Goal: Task Accomplishment & Management: Complete application form

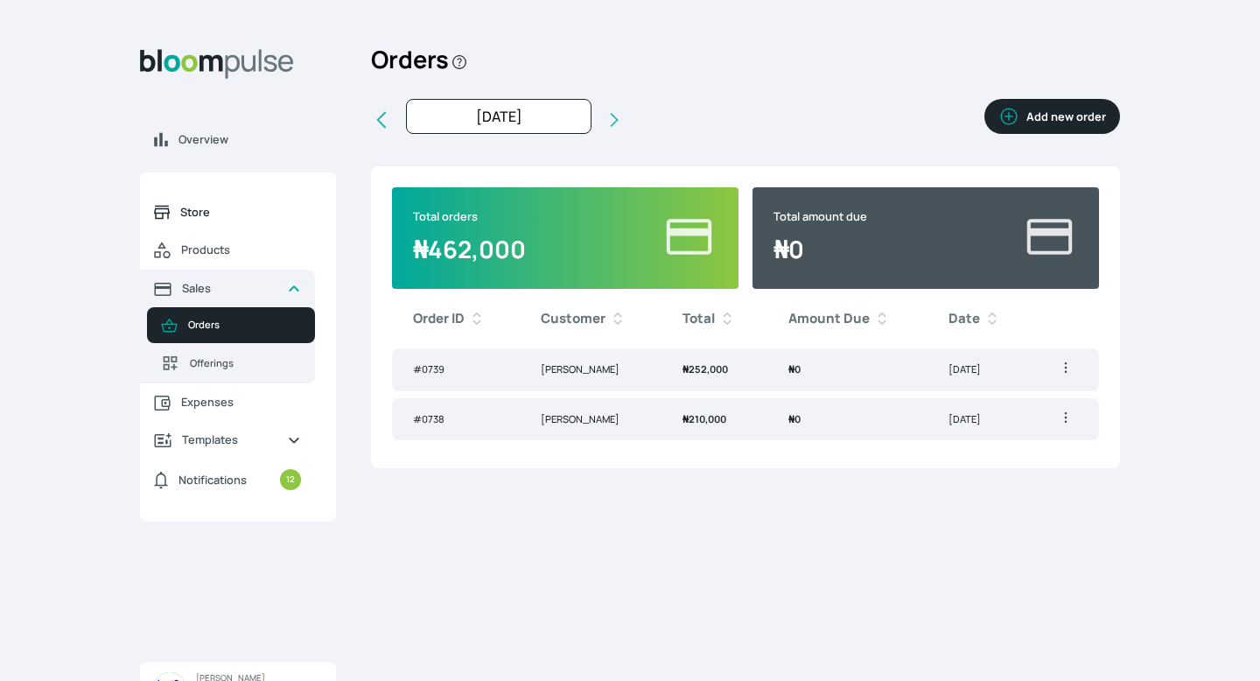
click at [174, 202] on link "Store" at bounding box center [227, 212] width 175 height 38
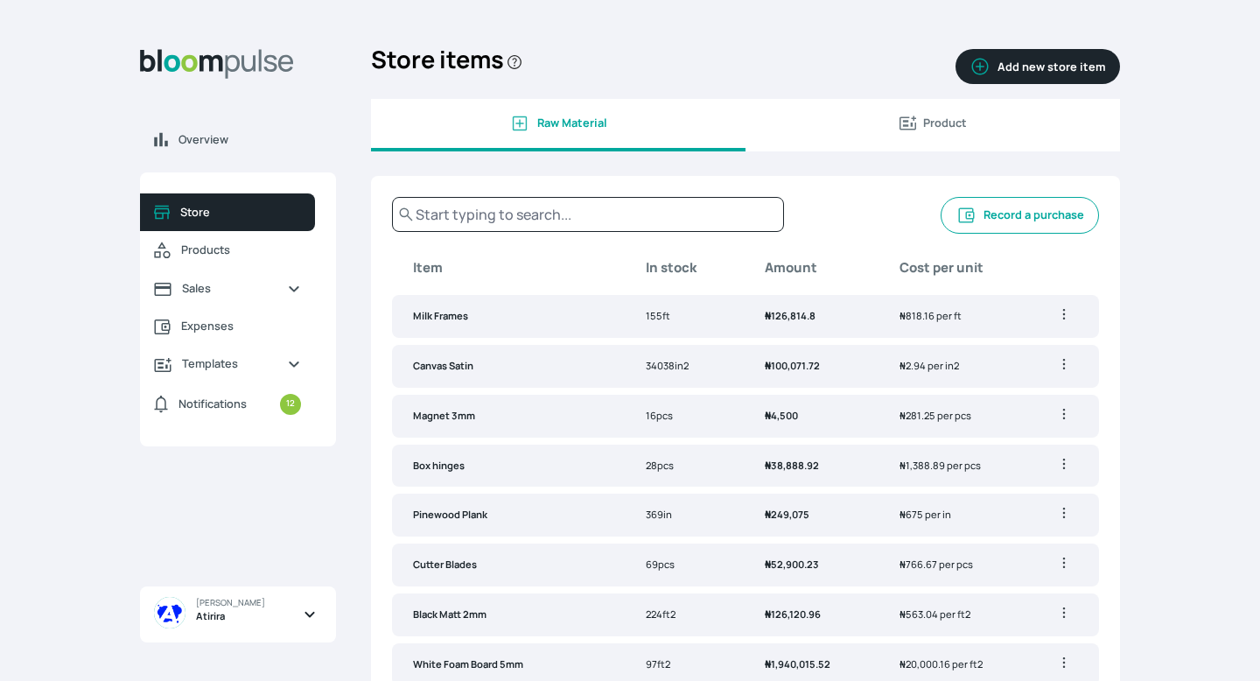
click at [1027, 214] on button "Record a purchase" at bounding box center [1020, 215] width 158 height 37
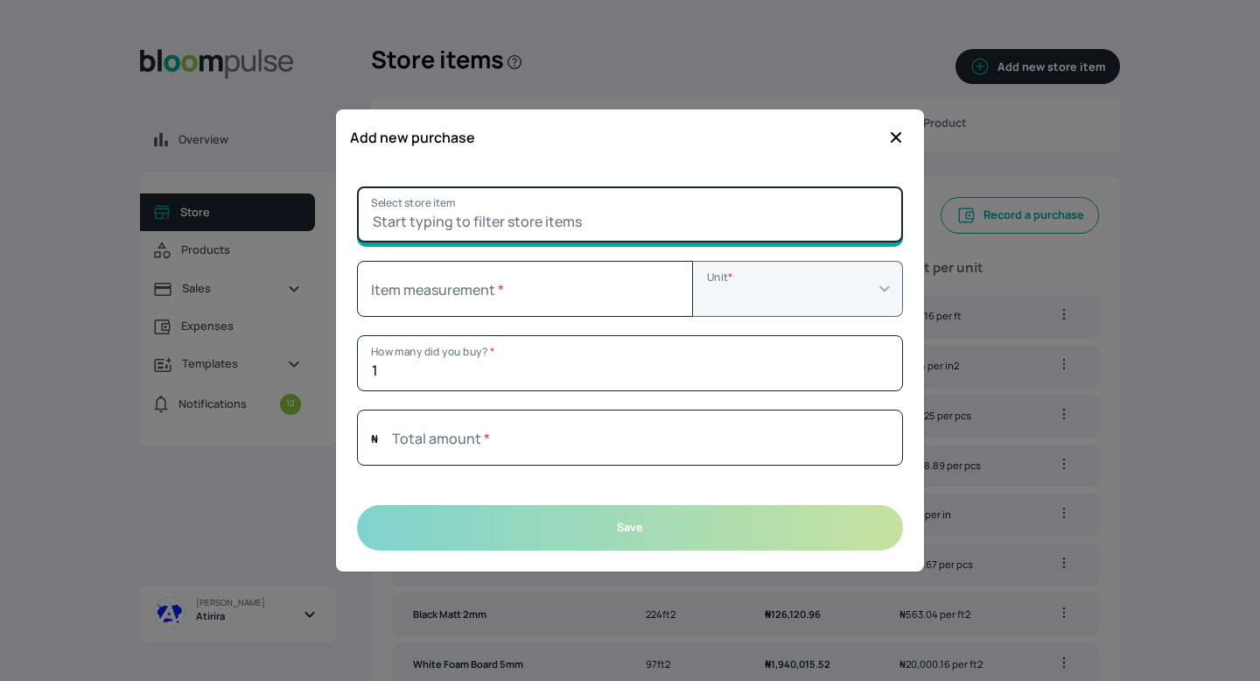
click at [686, 218] on input "Select store item" at bounding box center [630, 214] width 546 height 56
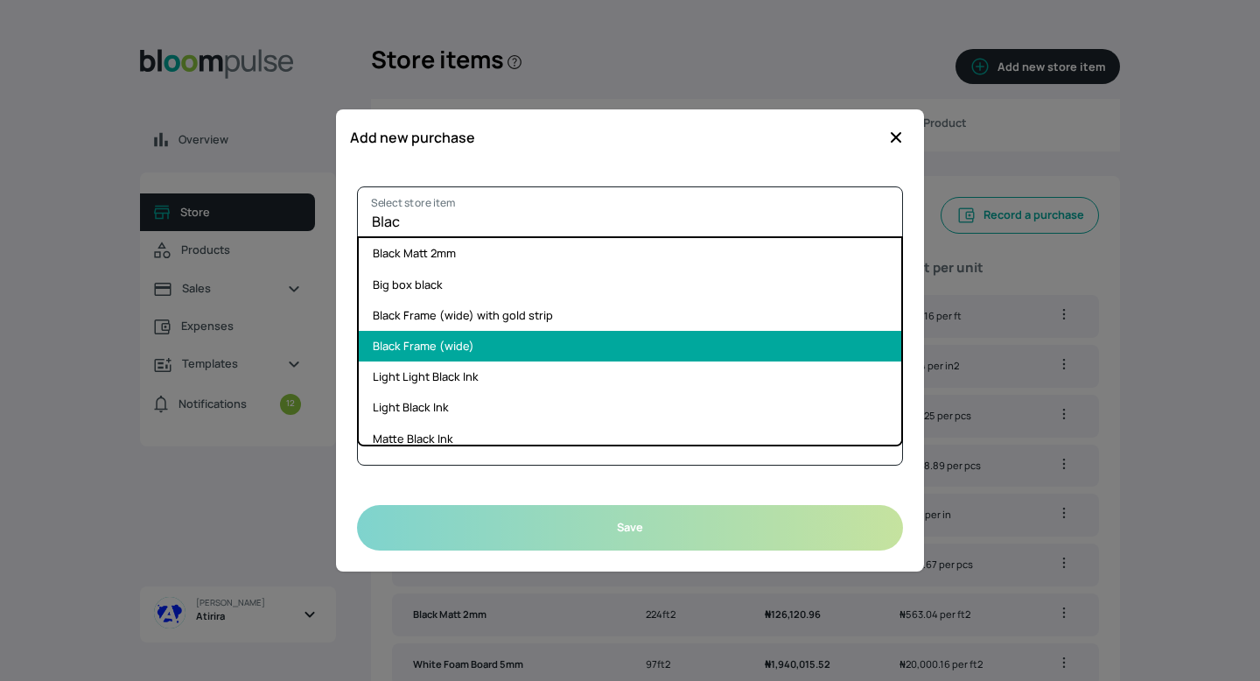
click at [555, 350] on li "Black Frame (wide)" at bounding box center [630, 346] width 543 height 31
type input "Black Frame (wide)"
select select "FOOT"
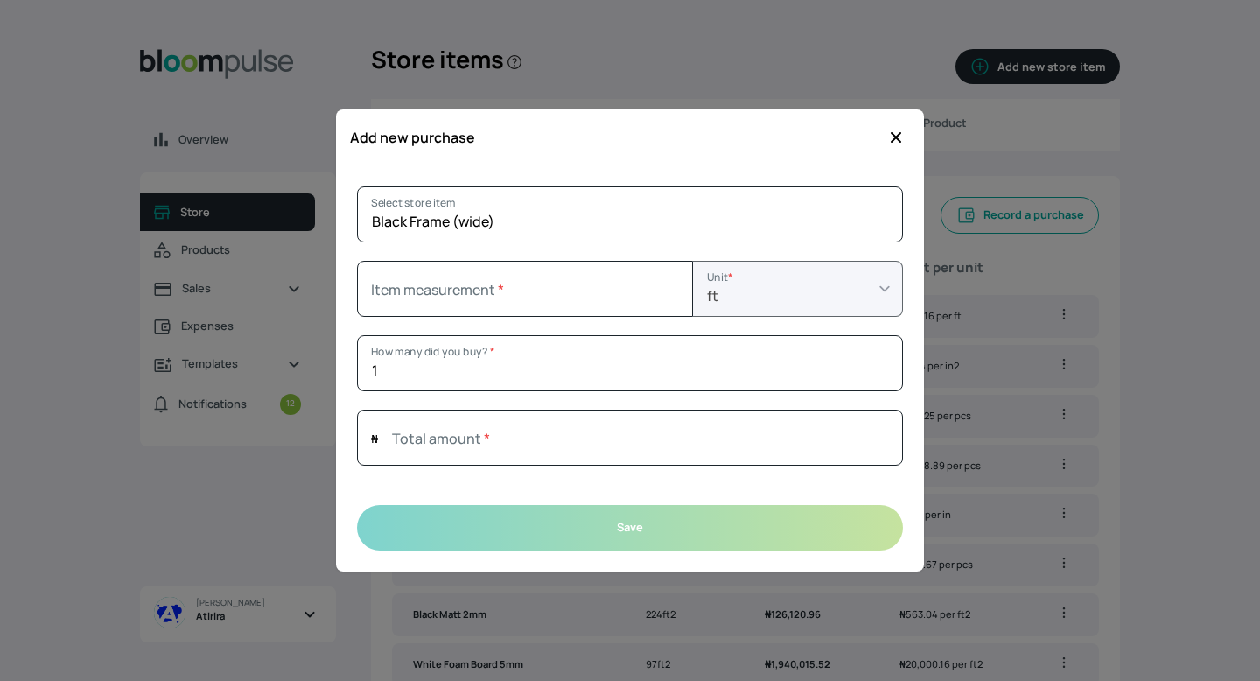
click at [895, 142] on icon "button" at bounding box center [896, 138] width 18 height 18
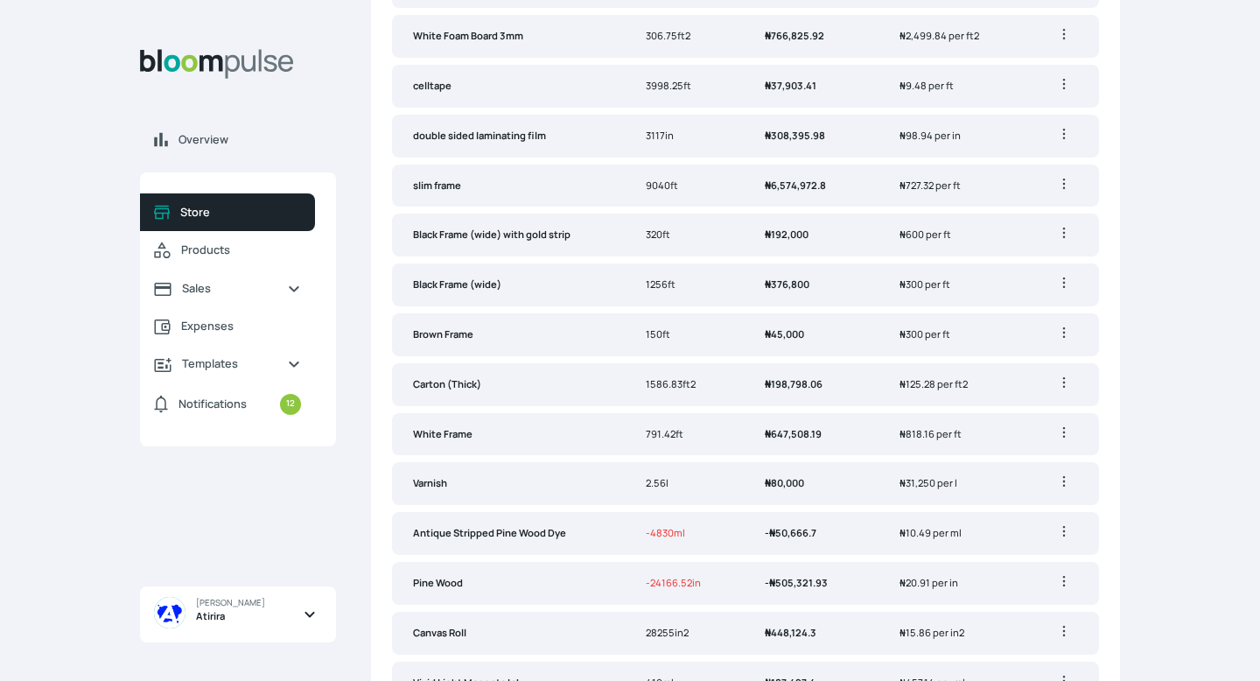
scroll to position [548, 0]
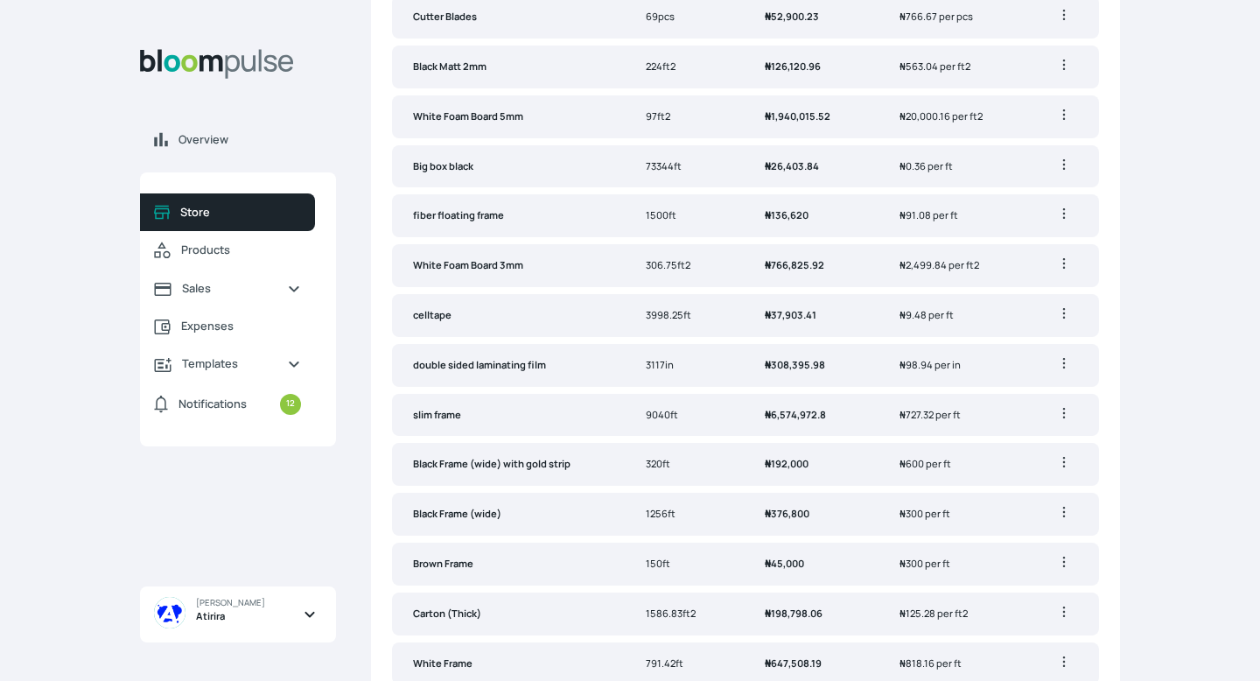
click at [625, 503] on td "Black Frame (wide)" at bounding box center [508, 514] width 233 height 43
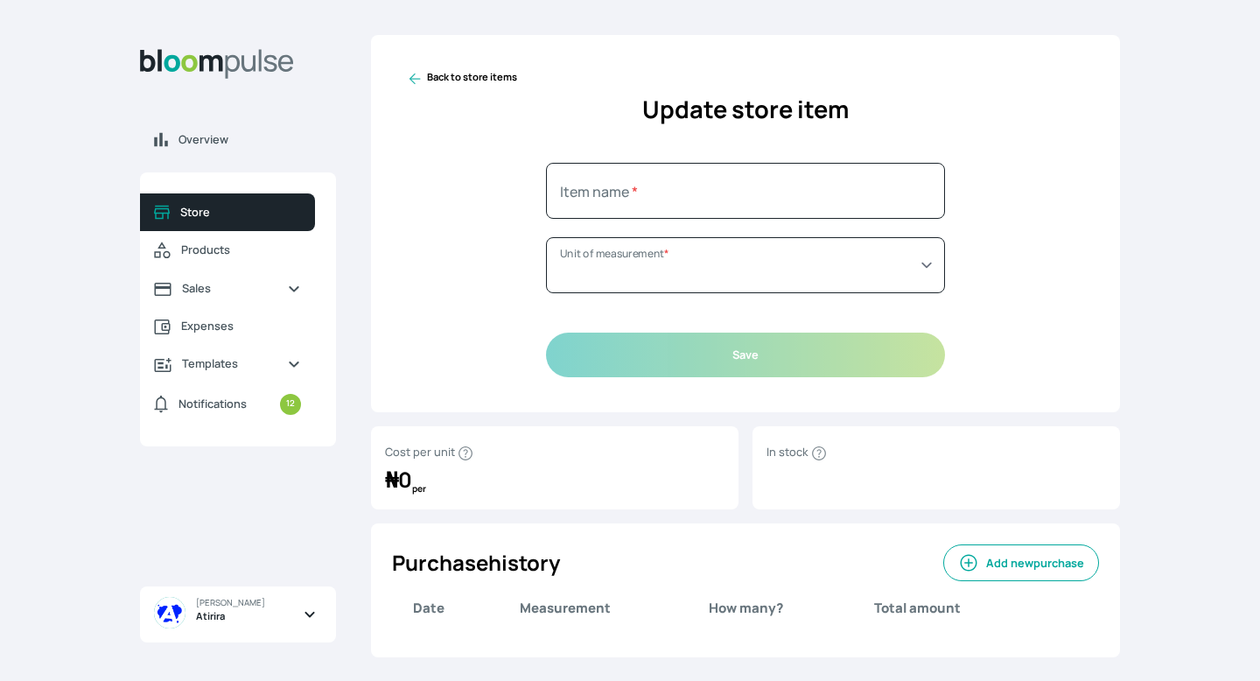
type input "Black Frame (wide)"
select select "FOOT"
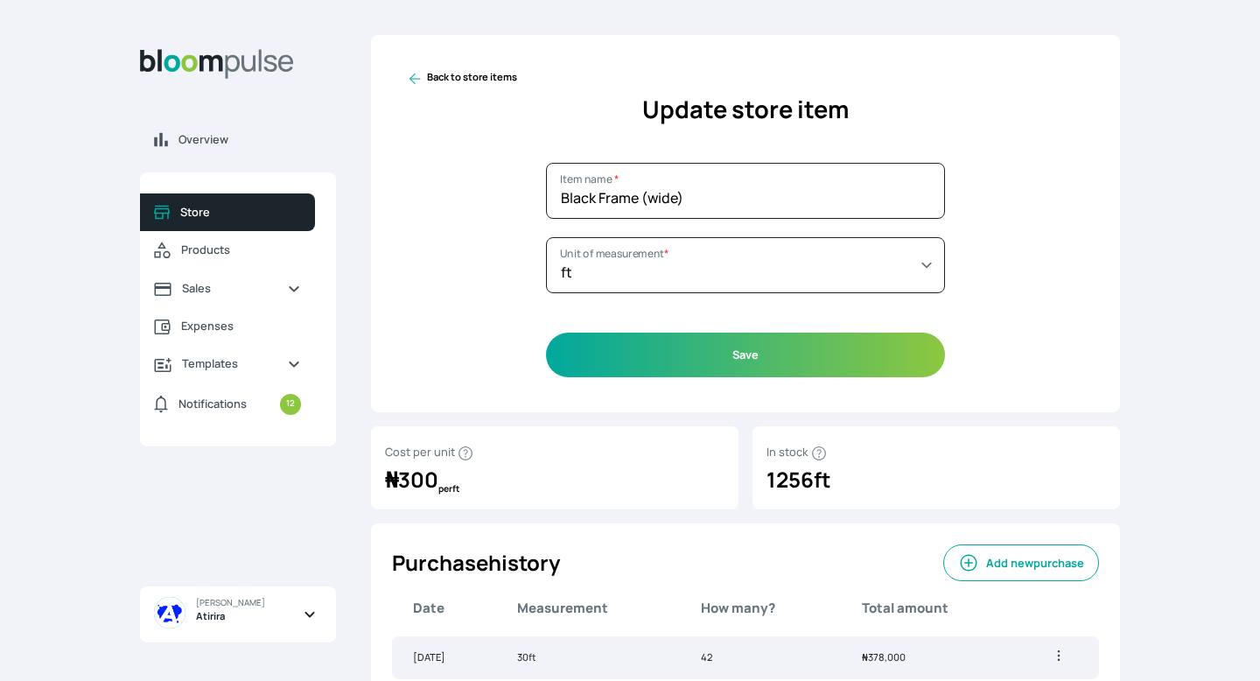
click at [409, 76] on icon at bounding box center [415, 79] width 18 height 18
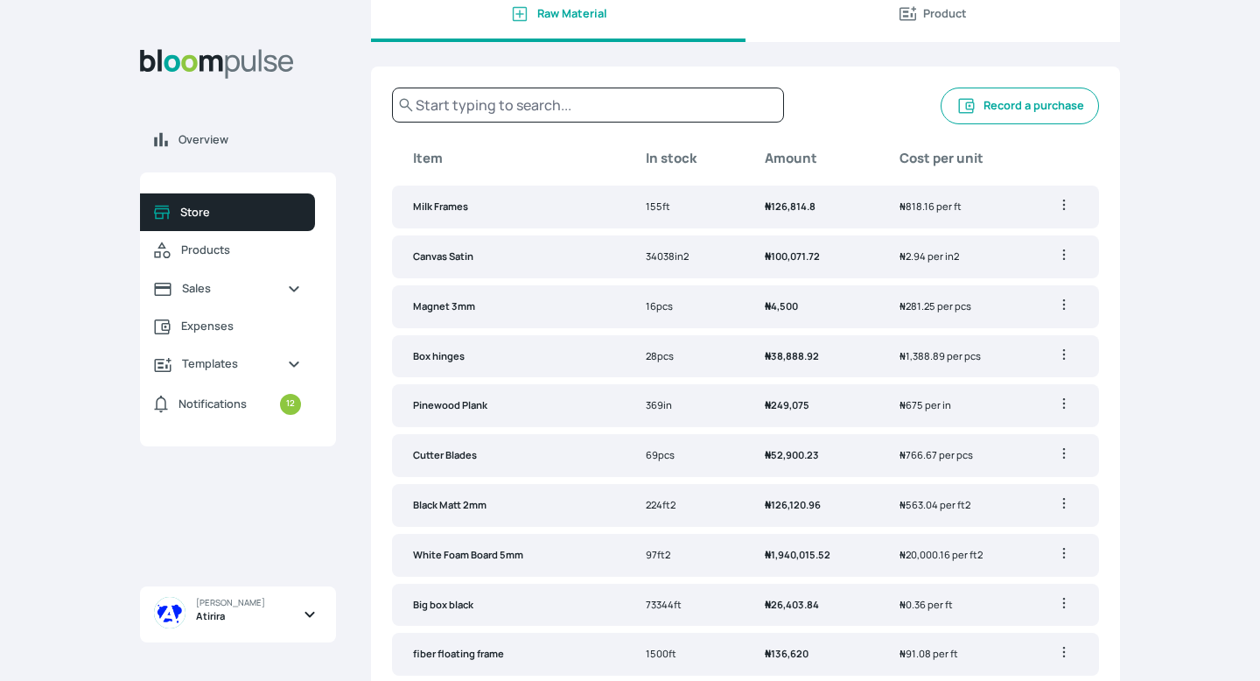
scroll to position [130, 0]
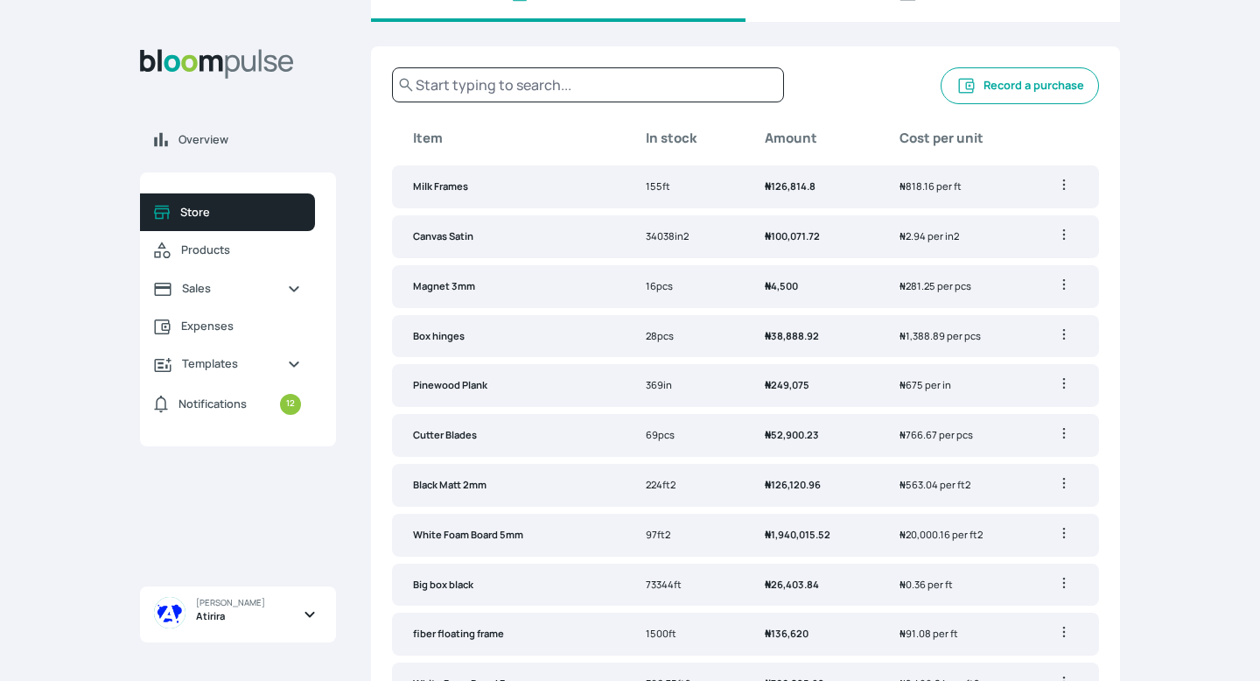
click at [743, 572] on td "73344ft" at bounding box center [684, 585] width 119 height 43
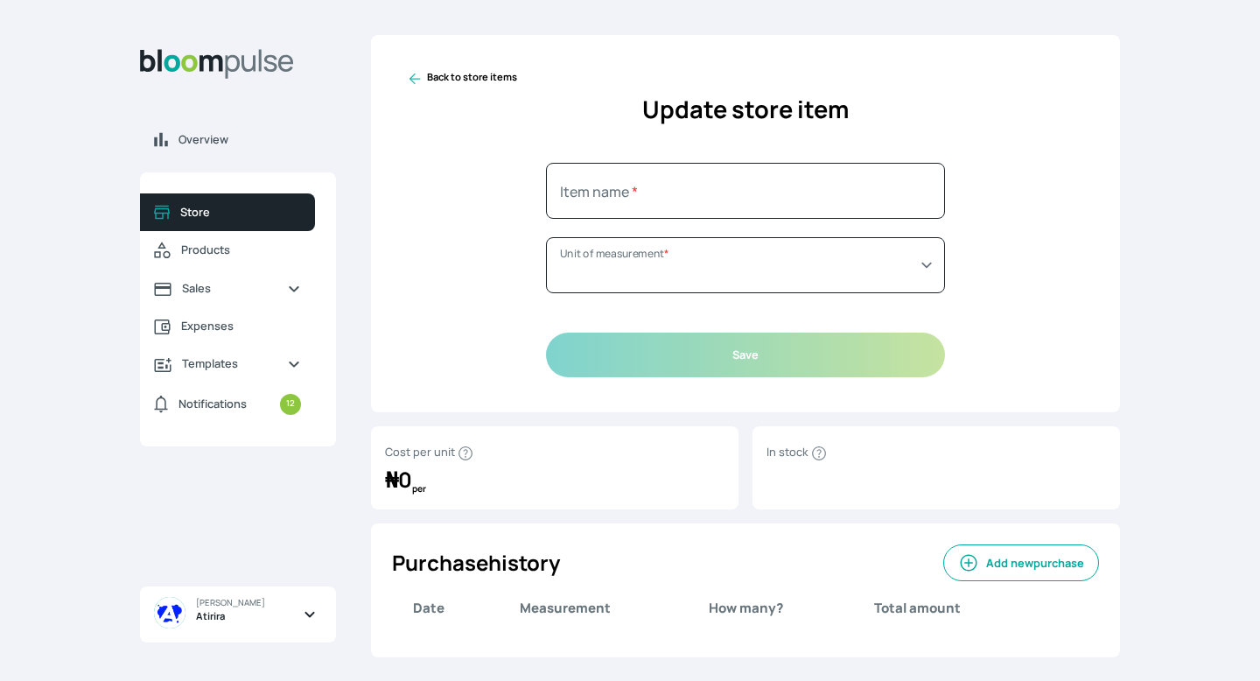
type input "Big box black"
select select "FOOT"
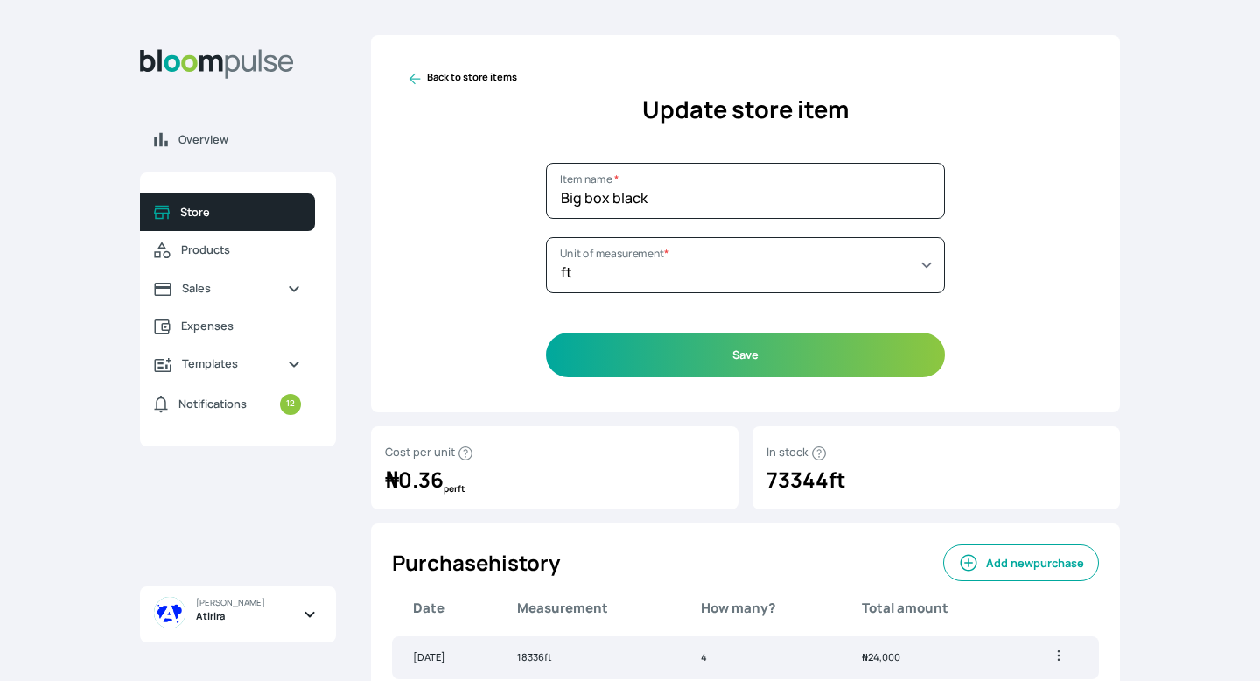
click at [410, 77] on icon at bounding box center [415, 79] width 11 height 11
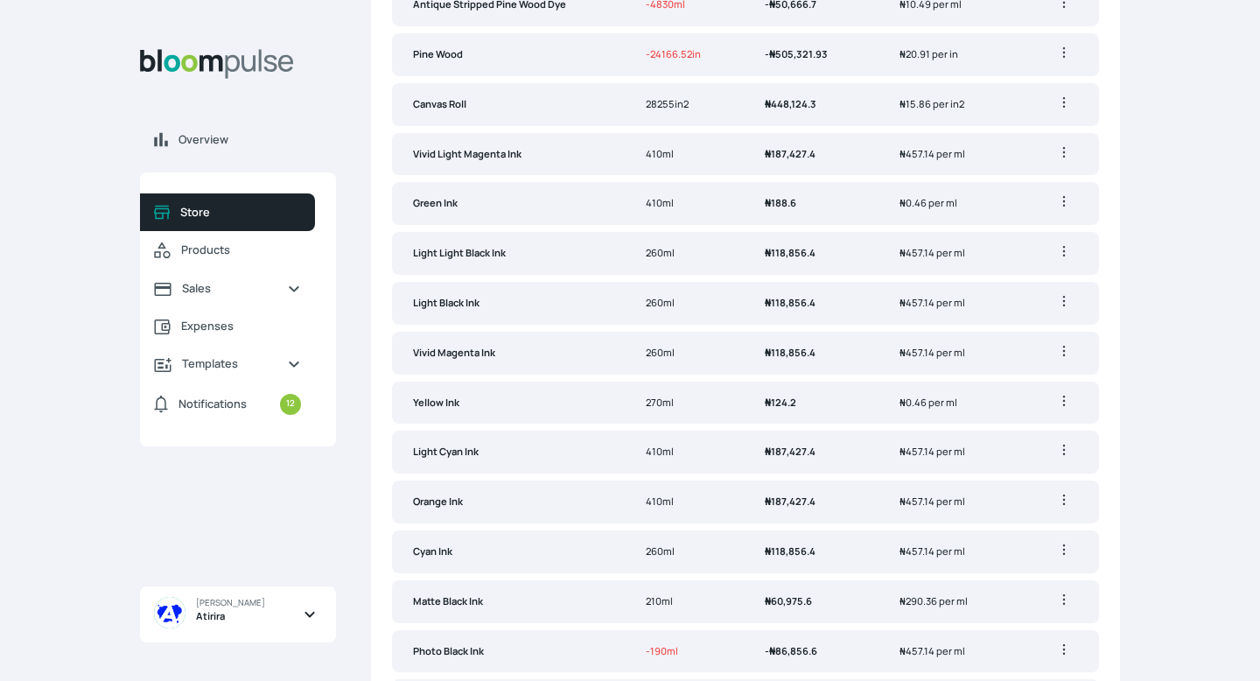
scroll to position [1307, 0]
click at [225, 314] on link "Expenses" at bounding box center [227, 326] width 175 height 38
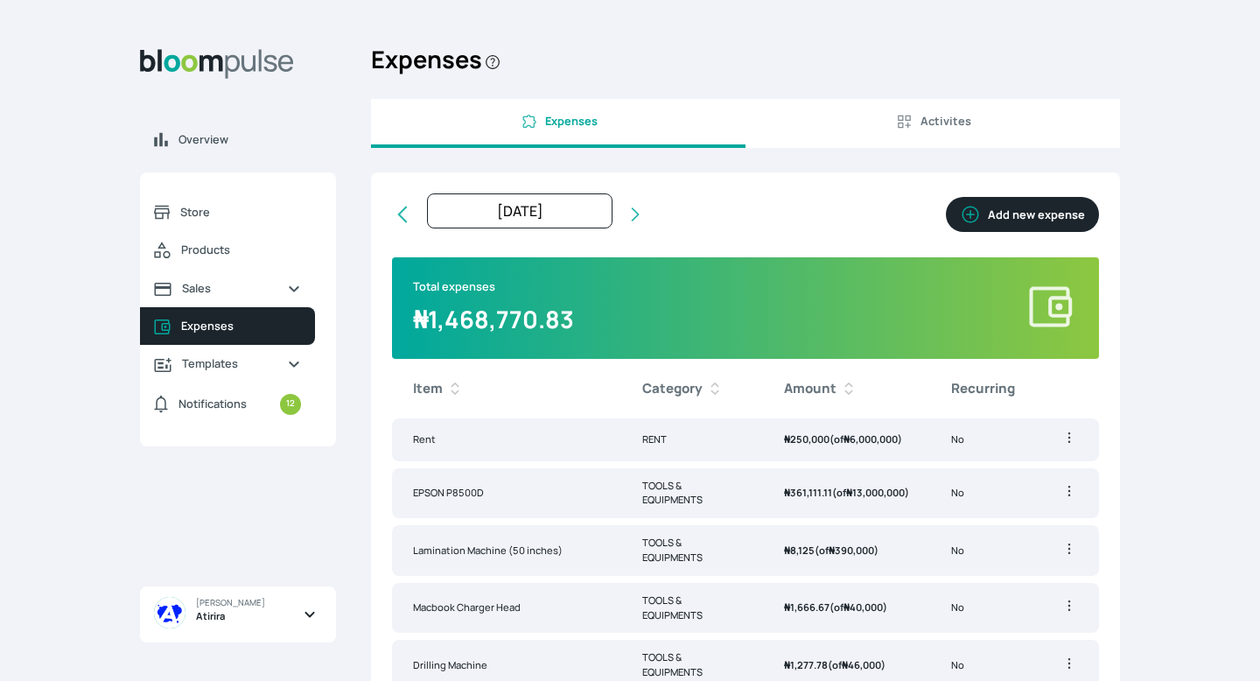
click at [1000, 210] on button "Add new expense" at bounding box center [1022, 214] width 153 height 35
select select "[DATE]T00:00:00Z"
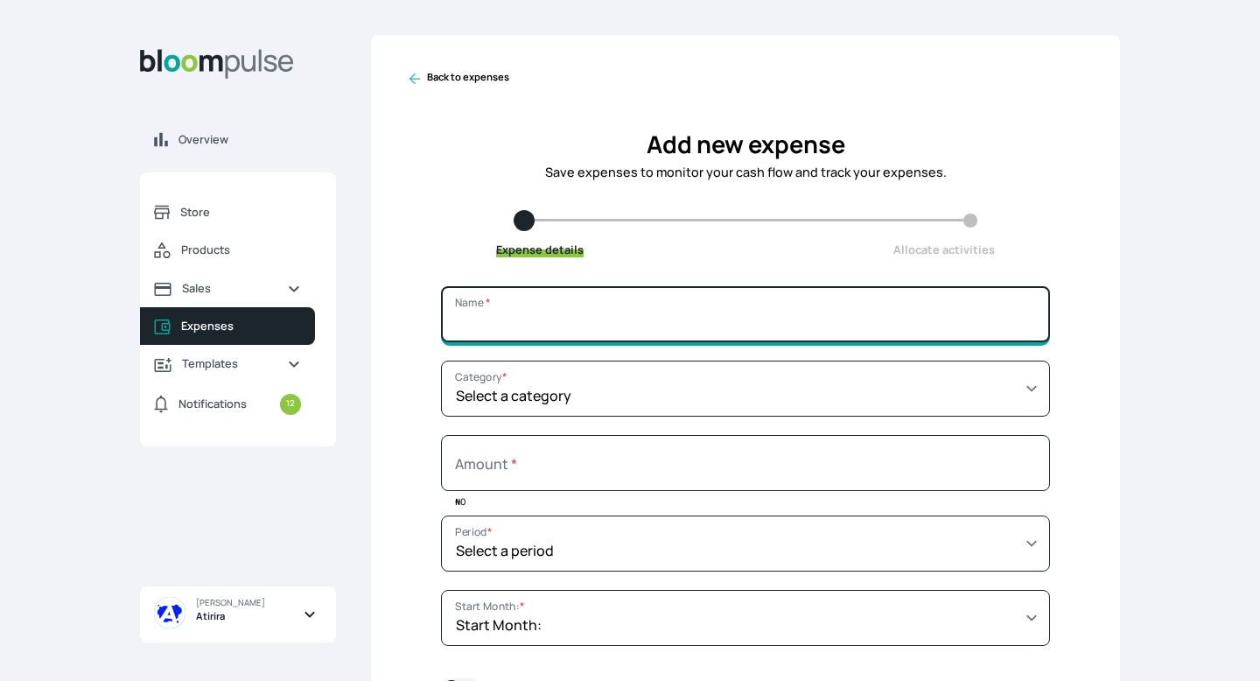
click at [765, 321] on input "Name *" at bounding box center [745, 314] width 609 height 56
